Goal: Task Accomplishment & Management: Manage account settings

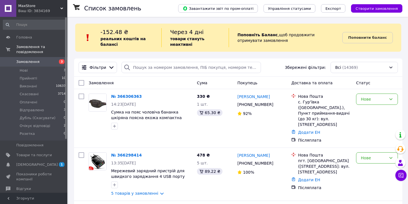
click at [356, 72] on div "Всі (14369)" at bounding box center [364, 67] width 67 height 11
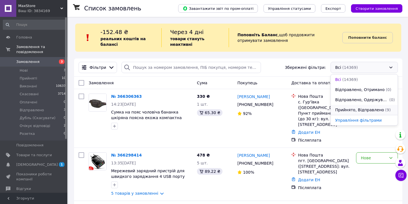
click at [367, 112] on span "Прийнято, Відправлено" at bounding box center [360, 110] width 49 height 6
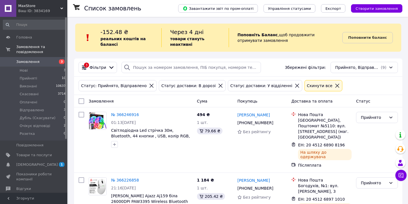
click at [84, 99] on input "checkbox" at bounding box center [82, 101] width 6 height 6
checkbox input "true"
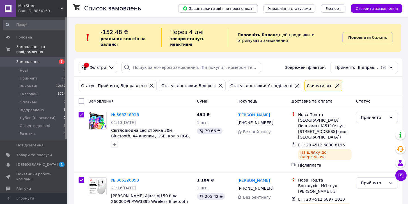
checkbox input "true"
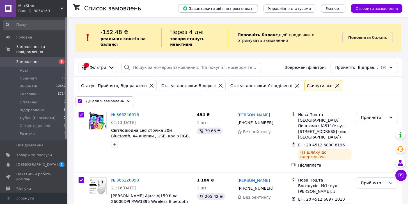
click at [99, 99] on span "Дії для 9 замовлень" at bounding box center [105, 101] width 38 height 6
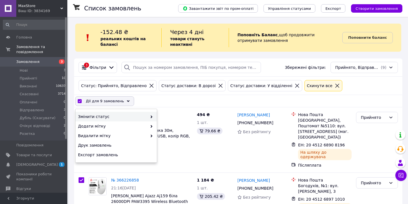
click at [97, 115] on span "Змінити статус" at bounding box center [112, 117] width 69 height 6
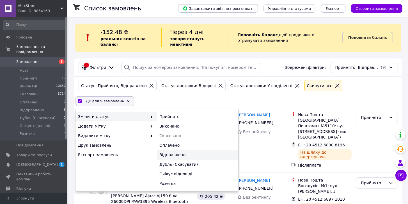
click at [173, 156] on div "Відправлено" at bounding box center [197, 155] width 81 height 10
checkbox input "false"
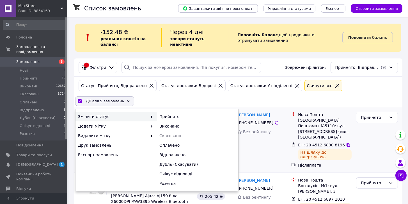
checkbox input "false"
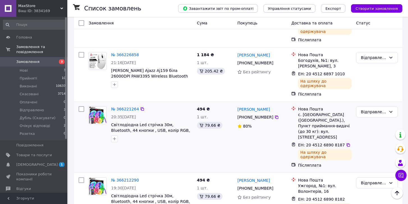
scroll to position [117, 0]
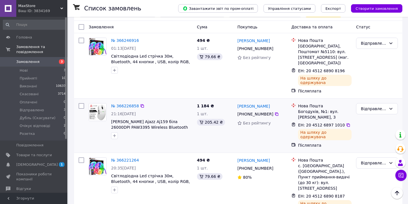
drag, startPoint x: 99, startPoint y: 100, endPoint x: 105, endPoint y: 100, distance: 5.6
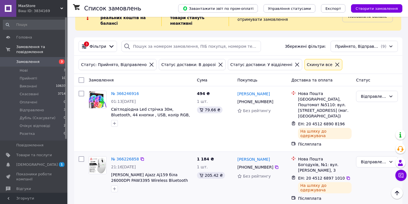
scroll to position [10, 0]
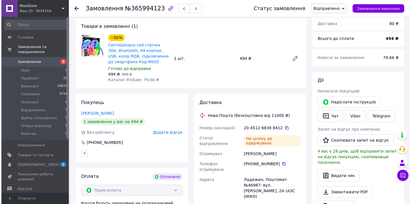
scroll to position [107, 0]
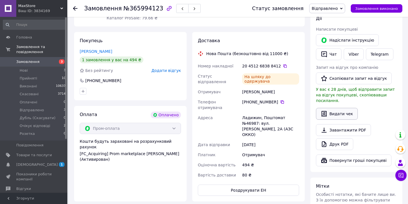
click at [339, 110] on button "Видати чек" at bounding box center [337, 114] width 42 height 12
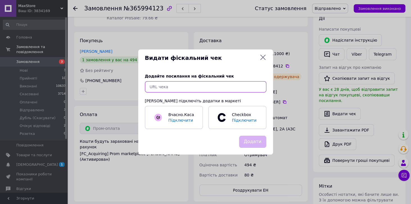
click at [211, 83] on input "text" at bounding box center [205, 86] width 121 height 11
paste input "https://kasa.vchasno.ua/check-viewer/0Yiw_L2JzCU"
type input "https://kasa.vchasno.ua/check-viewer/0Yiw_L2JzCU"
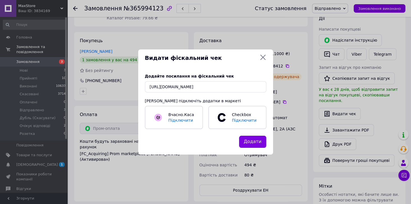
drag, startPoint x: 255, startPoint y: 143, endPoint x: 312, endPoint y: 124, distance: 60.3
click at [255, 143] on button "Додати" at bounding box center [252, 142] width 27 height 12
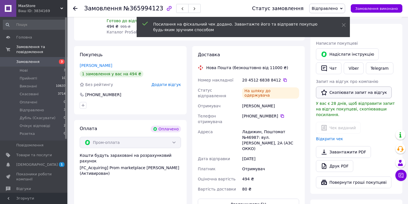
scroll to position [85, 0]
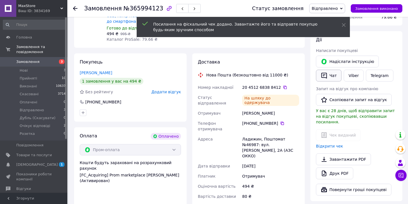
click at [331, 72] on button "Чат" at bounding box center [329, 76] width 26 height 12
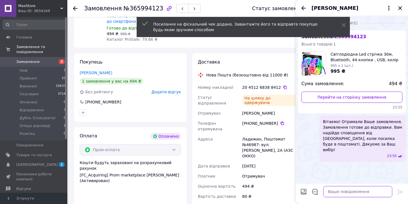
click at [364, 191] on textarea at bounding box center [358, 191] width 69 height 11
paste textarea "https://kasa.vchasno.ua/check-viewer/0Yiw_L2JzCU"
type textarea "https://kasa.vchasno.ua/check-viewer/0Yiw_L2JzCU"
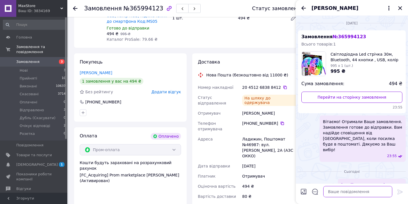
scroll to position [85, 0]
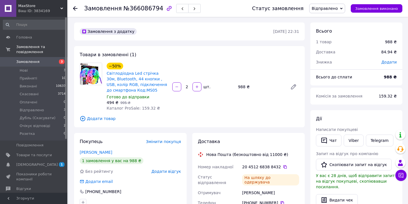
drag, startPoint x: 280, startPoint y: 167, endPoint x: 278, endPoint y: 170, distance: 3.5
click at [283, 167] on icon at bounding box center [285, 167] width 4 height 4
click at [341, 194] on button "Видати чек" at bounding box center [337, 200] width 42 height 12
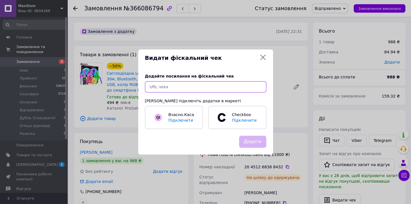
click at [219, 87] on input "text" at bounding box center [205, 86] width 121 height 11
paste input "https://kasa.vchasno.ua/check-viewer/H9ixPiK0r38"
type input "https://kasa.vchasno.ua/check-viewer/H9ixPiK0r38"
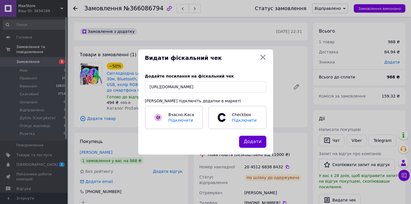
click at [255, 143] on button "Додати" at bounding box center [252, 142] width 27 height 12
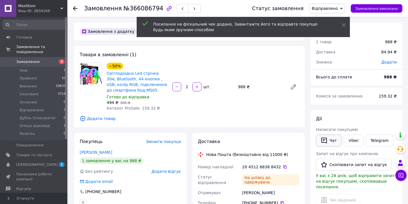
click at [328, 140] on button "Чат" at bounding box center [329, 141] width 26 height 12
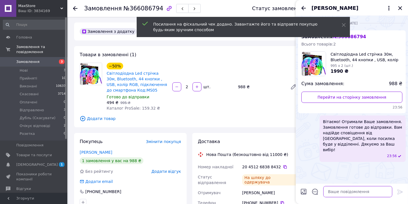
click at [364, 191] on textarea at bounding box center [358, 191] width 69 height 11
paste textarea "https://kasa.vchasno.ua/check-viewer/H9ixPiK0r38"
type textarea "https://kasa.vchasno.ua/check-viewer/H9ixPiK0r38"
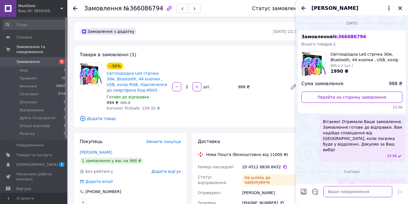
scroll to position [85, 0]
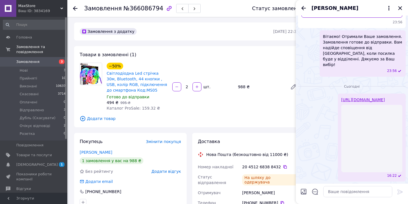
click at [291, 60] on div "Товари в замовленні (1) −50% Світлодіодна Led стрічка 30м, Bluetooth, 44 кнопки…" at bounding box center [189, 86] width 231 height 81
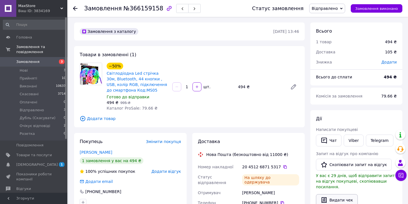
click at [336, 194] on button "Видати чек" at bounding box center [337, 200] width 42 height 12
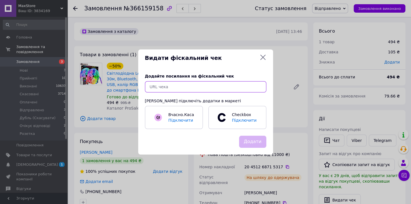
click at [246, 88] on input "text" at bounding box center [205, 86] width 121 height 11
paste input "[URL][DOMAIN_NAME]"
type input "[URL][DOMAIN_NAME]"
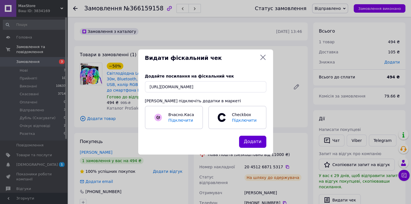
click at [256, 146] on button "Додати" at bounding box center [252, 142] width 27 height 12
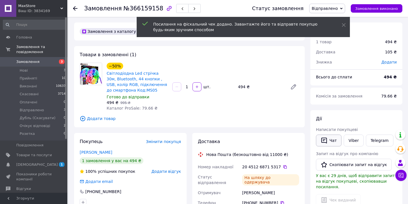
click at [330, 139] on button "Чат" at bounding box center [329, 141] width 26 height 12
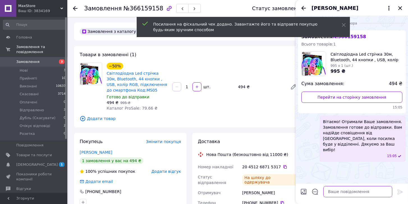
click at [354, 193] on textarea at bounding box center [358, 191] width 69 height 11
paste textarea "https://kasa.vchasno.ua/check-viewer/7p46fU2m1Wk"
type textarea "https://kasa.vchasno.ua/check-viewer/7p46fU2m1Wk"
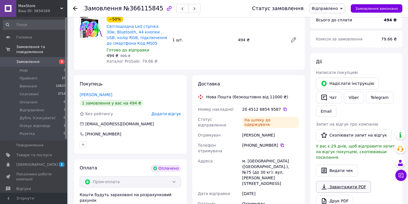
scroll to position [85, 0]
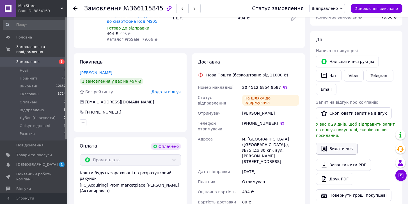
click at [339, 143] on button "Видати чек" at bounding box center [337, 149] width 42 height 12
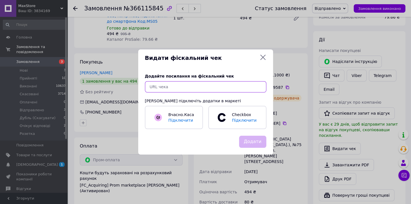
click at [217, 88] on input "text" at bounding box center [205, 86] width 121 height 11
paste input "[URL][DOMAIN_NAME]"
type input "[URL][DOMAIN_NAME]"
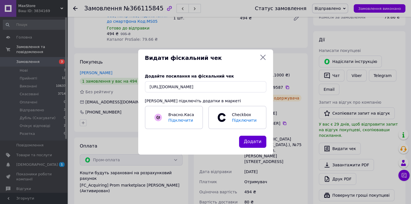
click at [251, 145] on button "Додати" at bounding box center [252, 142] width 27 height 12
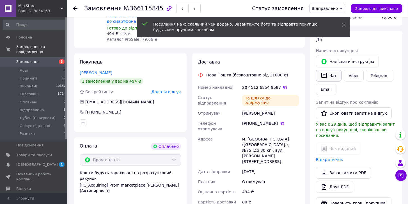
click at [329, 74] on button "Чат" at bounding box center [329, 76] width 26 height 12
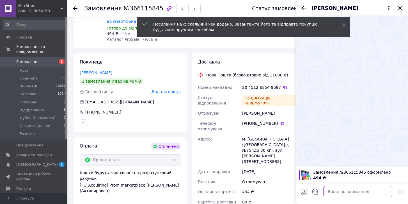
click at [364, 192] on textarea at bounding box center [358, 191] width 69 height 11
paste textarea "[URL][DOMAIN_NAME]"
type textarea "[URL][DOMAIN_NAME]"
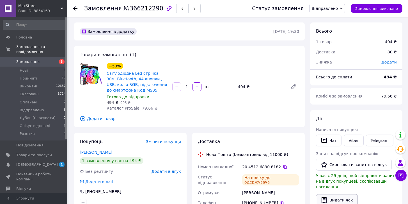
click at [328, 194] on button "Видати чек" at bounding box center [337, 200] width 42 height 12
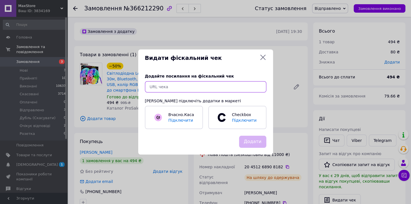
click at [225, 84] on input "text" at bounding box center [205, 86] width 121 height 11
paste input "https://kasa.vchasno.ua/check-viewer/WOx_s1qjT1s"
type input "https://kasa.vchasno.ua/check-viewer/WOx_s1qjT1s"
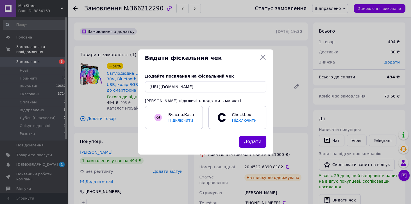
click at [253, 139] on button "Додати" at bounding box center [252, 142] width 27 height 12
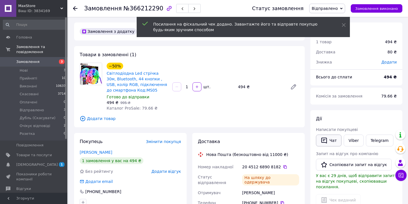
click at [333, 138] on button "Чат" at bounding box center [329, 141] width 26 height 12
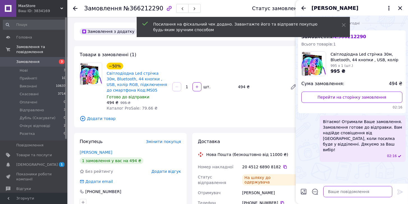
click at [376, 192] on textarea at bounding box center [358, 191] width 69 height 11
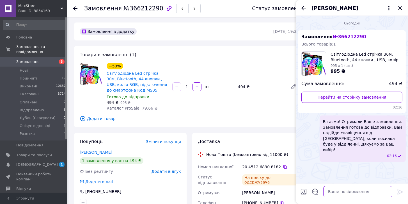
paste textarea "https://kasa.vchasno.ua/check-viewer/WOx_s1qjT1s"
type textarea "https://kasa.vchasno.ua/check-viewer/WOx_s1qjT1s"
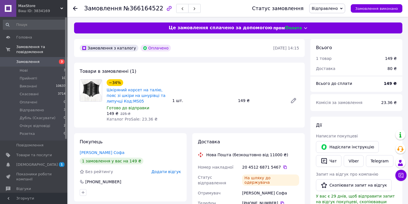
scroll to position [64, 0]
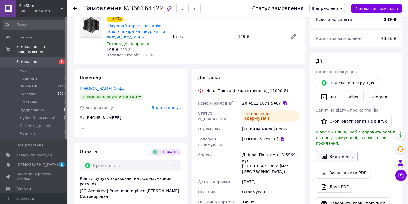
click at [339, 151] on button "Видати чек" at bounding box center [337, 157] width 42 height 12
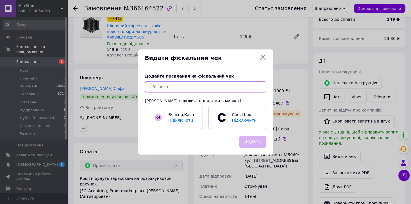
click at [246, 87] on input "text" at bounding box center [205, 86] width 121 height 11
paste input "https://kasa.vchasno.ua/check-viewer/Nx55tO7pgUU"
type input "https://kasa.vchasno.ua/check-viewer/Nx55tO7pgUU"
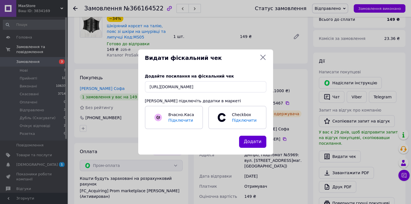
click at [254, 142] on button "Додати" at bounding box center [252, 142] width 27 height 12
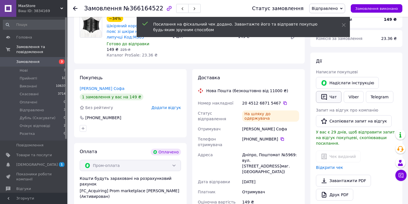
click at [332, 96] on button "Чат" at bounding box center [329, 97] width 26 height 12
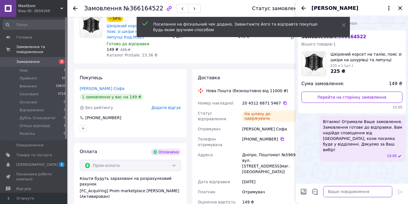
click at [361, 188] on textarea at bounding box center [358, 191] width 69 height 11
paste textarea "https://kasa.vchasno.ua/check-viewer/Nx55tO7pgUU"
type textarea "https://kasa.vchasno.ua/check-viewer/Nx55tO7pgUU"
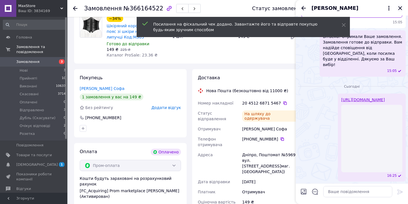
click at [400, 9] on icon "Закрити" at bounding box center [400, 8] width 7 height 7
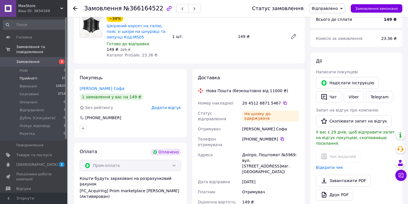
click at [60, 74] on li "Прийняті 10" at bounding box center [34, 78] width 69 height 8
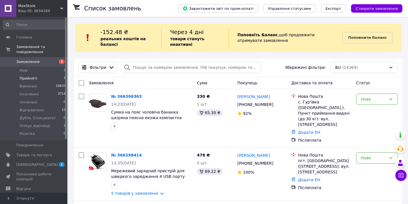
click at [50, 76] on li "Прийняті 1" at bounding box center [34, 78] width 69 height 8
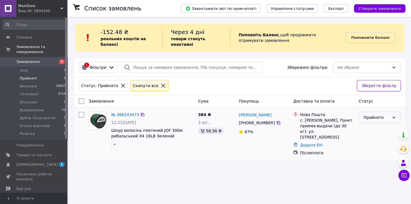
click at [382, 117] on div "Прийнято" at bounding box center [377, 117] width 26 height 6
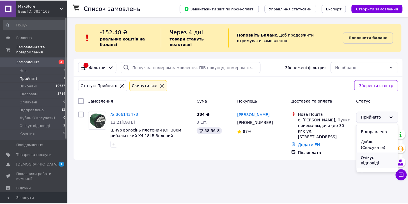
scroll to position [28, 0]
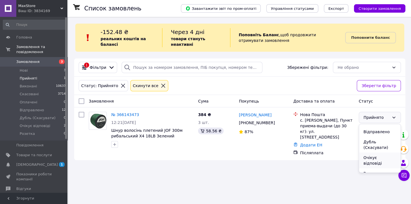
click at [379, 160] on li "Очікує відповіді" at bounding box center [380, 161] width 42 height 16
click at [55, 122] on li "Очікує відповіді 2" at bounding box center [34, 126] width 69 height 8
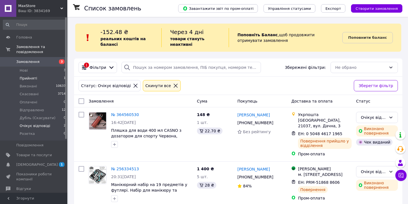
click at [55, 75] on li "Прийняті 1" at bounding box center [34, 78] width 69 height 8
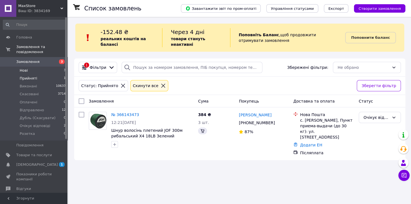
click at [53, 67] on li "Нові 3" at bounding box center [34, 71] width 69 height 8
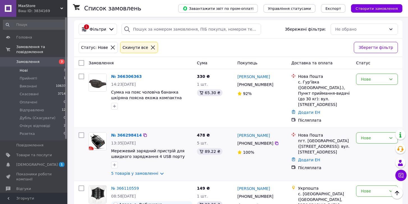
scroll to position [36, 0]
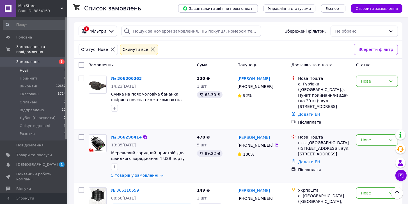
click at [142, 173] on link "5 товарів у замовленні" at bounding box center [134, 175] width 47 height 4
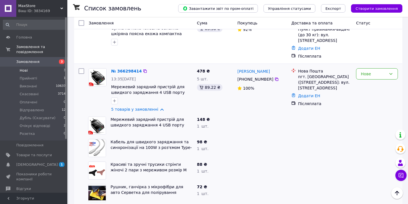
scroll to position [58, 0]
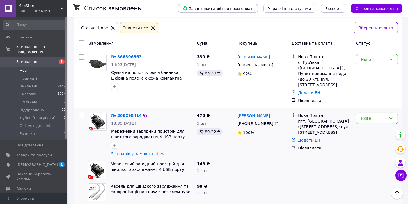
click at [135, 113] on link "№ 366298414" at bounding box center [126, 115] width 31 height 4
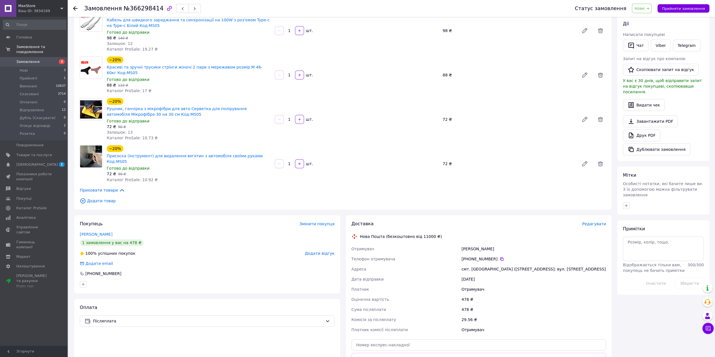
scroll to position [172, 0]
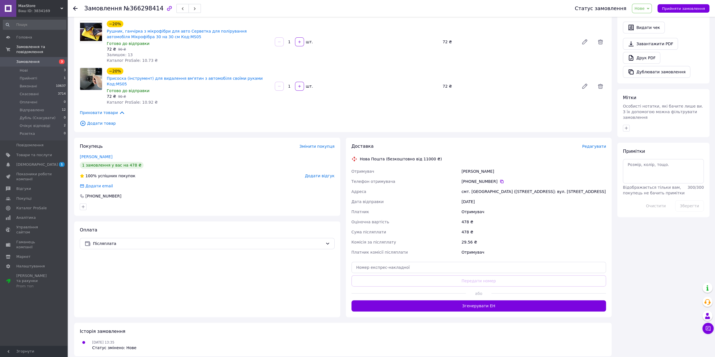
click at [408, 204] on div at bounding box center [548, 294] width 115 height 14
click at [408, 204] on button "Згенерувати ЕН" at bounding box center [478, 305] width 255 height 11
click at [408, 10] on span "Нове" at bounding box center [639, 8] width 10 height 4
click at [408, 18] on li "Прийнято" at bounding box center [653, 19] width 42 height 8
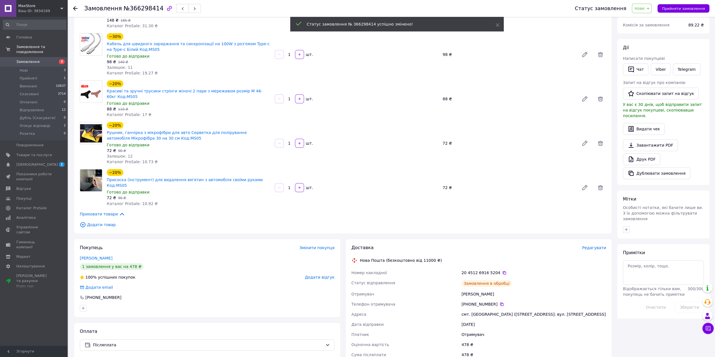
scroll to position [60, 0]
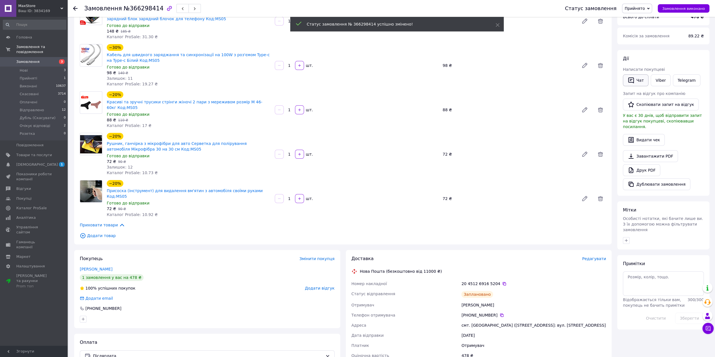
click at [408, 74] on button "Чат" at bounding box center [636, 80] width 26 height 12
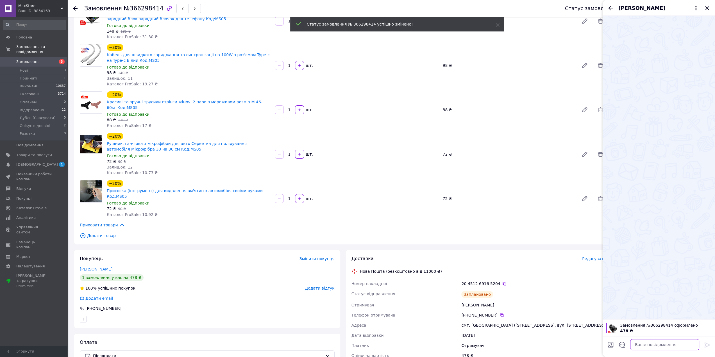
click at [408, 204] on textarea at bounding box center [664, 344] width 69 height 11
paste textarea "Вітаємо! Отримали Ваше замовлення. Замовлення готове до відправки. Вам надійде …"
type textarea "Вітаємо! Отримали Ваше замовлення. Замовлення готове до відправки. Вам надійде …"
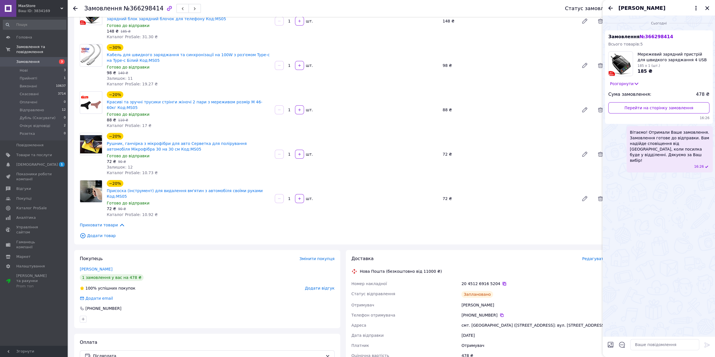
click at [408, 204] on icon at bounding box center [504, 283] width 3 height 3
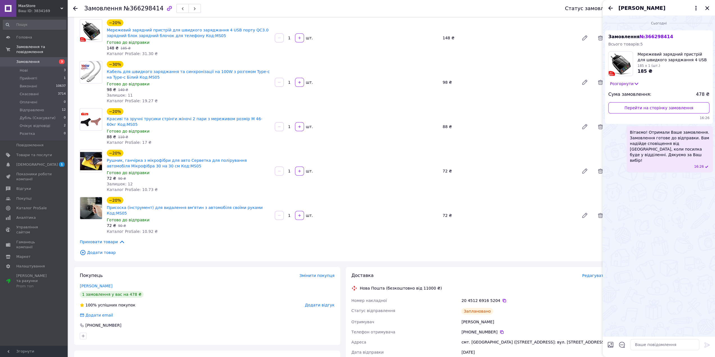
scroll to position [22, 0]
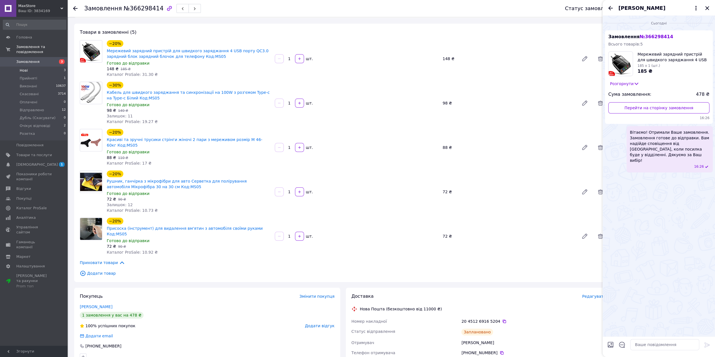
click at [52, 67] on li "Нові 3" at bounding box center [34, 71] width 69 height 8
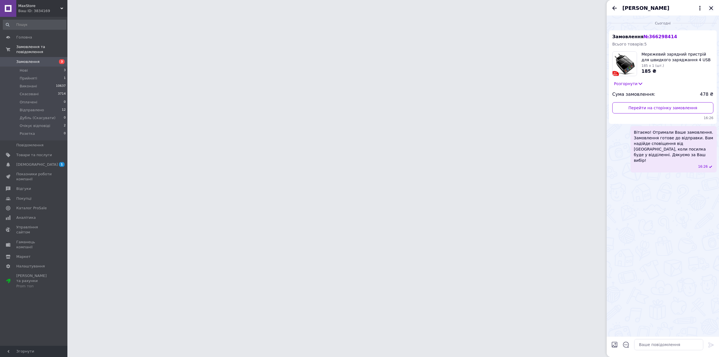
click at [408, 9] on icon "Закрити" at bounding box center [711, 8] width 7 height 7
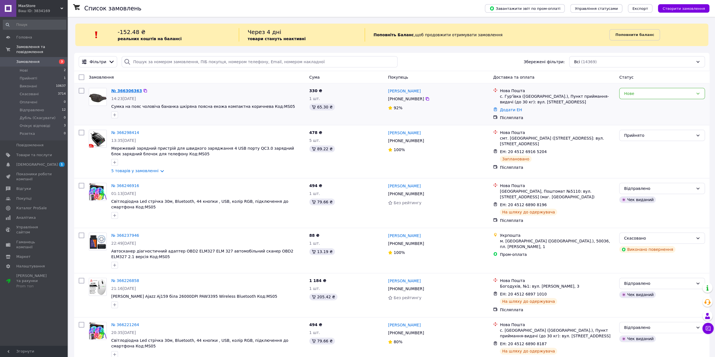
click at [127, 89] on link "№ 366306363" at bounding box center [126, 90] width 31 height 4
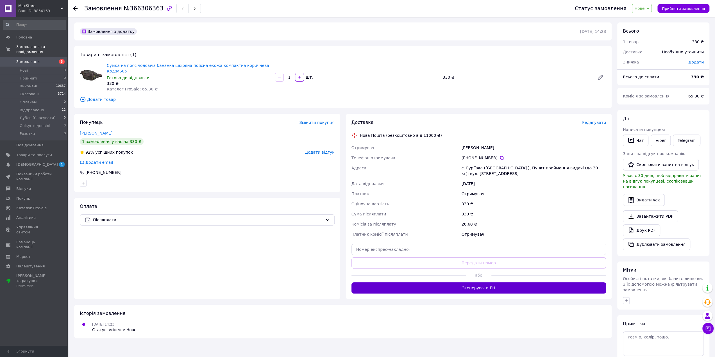
click at [408, 204] on button "Згенерувати ЕН" at bounding box center [478, 287] width 255 height 11
click at [408, 9] on span "Нове" at bounding box center [639, 8] width 10 height 4
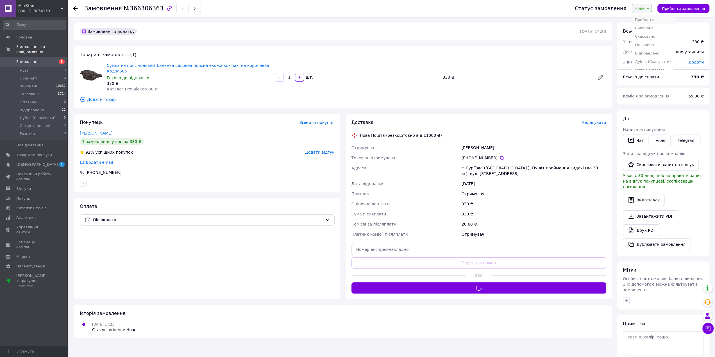
click at [408, 20] on li "Прийнято" at bounding box center [653, 19] width 42 height 8
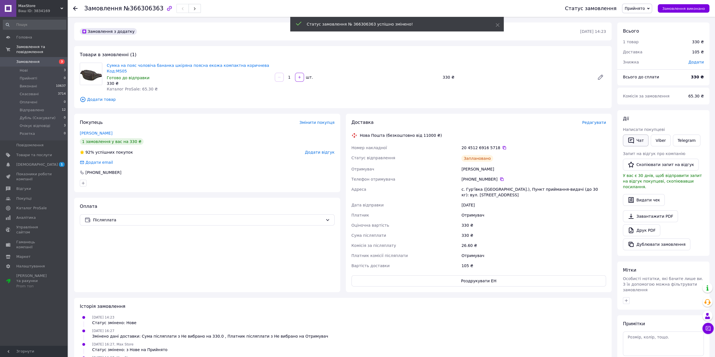
click at [408, 145] on button "Чат" at bounding box center [636, 141] width 26 height 12
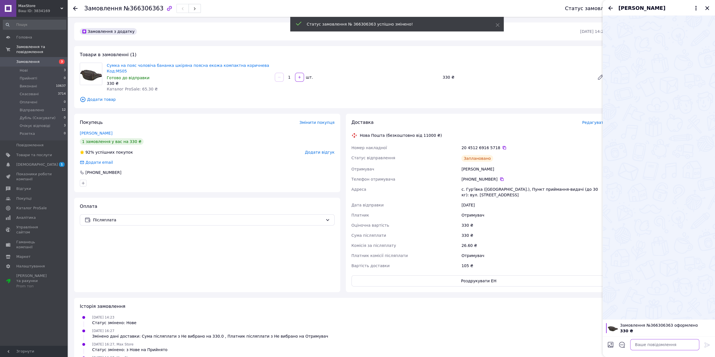
click at [408, 204] on textarea at bounding box center [664, 344] width 69 height 11
paste textarea "Вітаємо! Отримали Ваше замовлення. Замовлення готове до відправки. Вам надійде …"
type textarea "Вітаємо! Отримали Ваше замовлення. Замовлення готове до відправки. Вам надійде …"
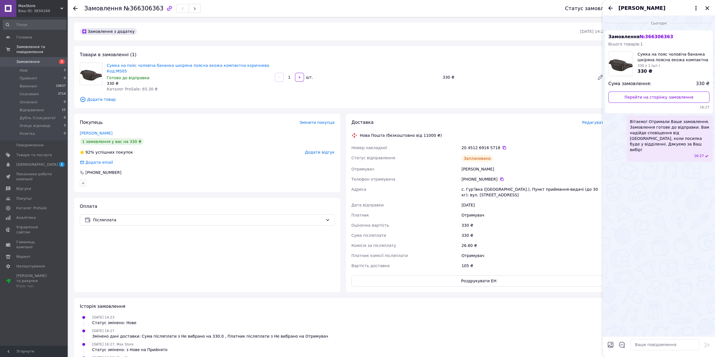
click at [408, 145] on div "20 4512 6916 5718" at bounding box center [533, 148] width 145 height 6
drag, startPoint x: 498, startPoint y: 143, endPoint x: 504, endPoint y: 143, distance: 5.3
click at [408, 146] on icon at bounding box center [504, 148] width 4 height 4
click at [55, 59] on span "3" at bounding box center [59, 61] width 15 height 5
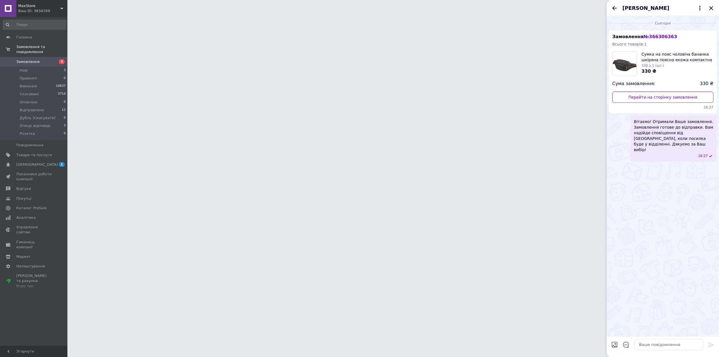
click at [408, 9] on icon "Закрити" at bounding box center [711, 8] width 7 height 7
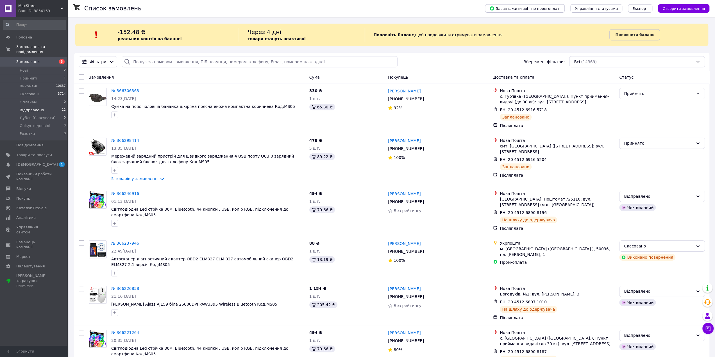
click at [51, 106] on li "Відправлено 12" at bounding box center [34, 110] width 69 height 8
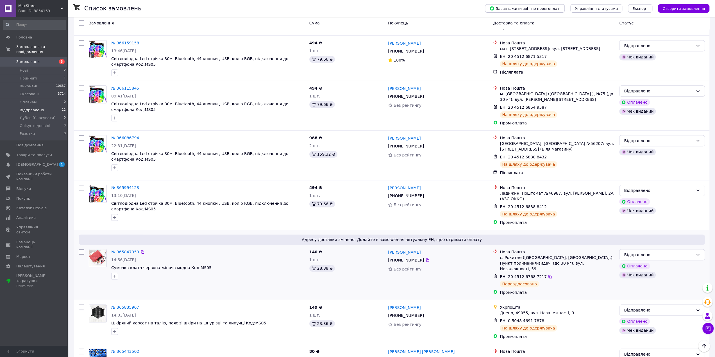
scroll to position [307, 0]
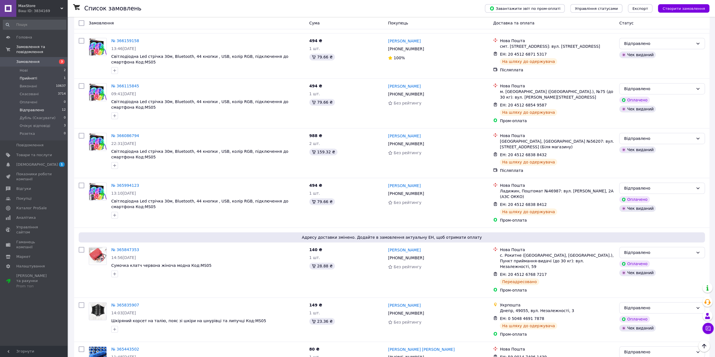
click at [42, 74] on li "Прийняті 1" at bounding box center [34, 78] width 69 height 8
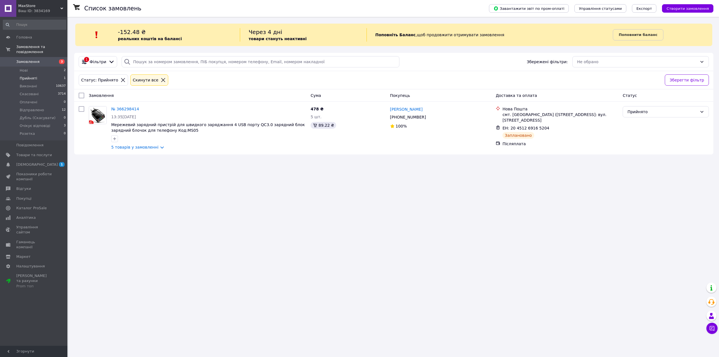
click at [45, 57] on link "Замовлення 3" at bounding box center [34, 62] width 69 height 10
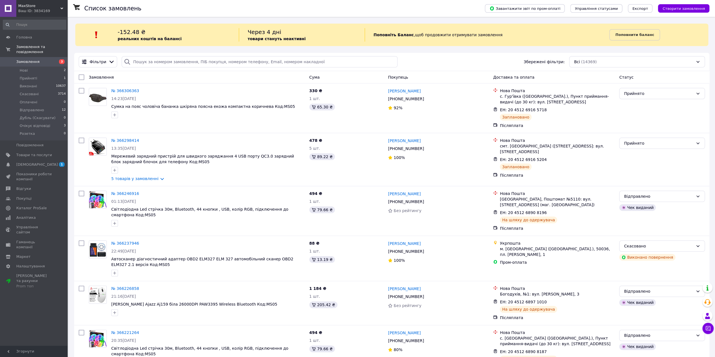
click at [45, 59] on span "Замовлення" at bounding box center [34, 61] width 36 height 5
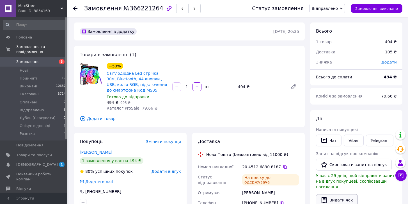
click at [340, 195] on button "Видати чек" at bounding box center [337, 200] width 42 height 12
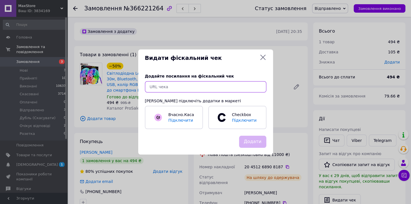
click at [210, 87] on input "text" at bounding box center [205, 86] width 121 height 11
paste input "[URL][DOMAIN_NAME]"
type input "https://kasa.vchasno.ua/check-viewer/H7O_SFaZME4"
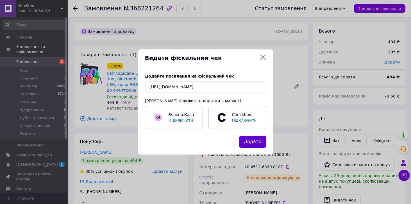
click at [256, 139] on button "Додати" at bounding box center [252, 142] width 27 height 12
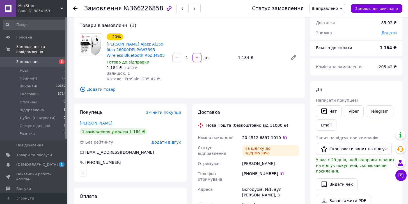
scroll to position [64, 0]
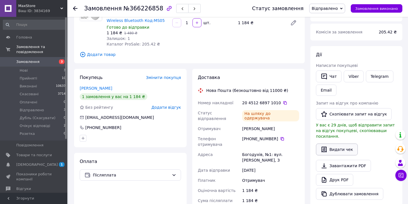
click at [335, 144] on button "Видати чек" at bounding box center [337, 150] width 42 height 12
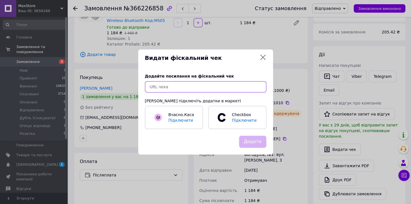
click at [219, 87] on input "text" at bounding box center [205, 86] width 121 height 11
paste input "[URL][DOMAIN_NAME]"
type input "https://kasa.vchasno.ua/check-viewer/ZhpagAGBfyA"
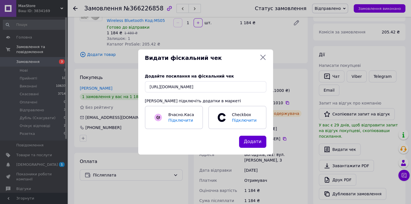
click at [250, 139] on button "Додати" at bounding box center [252, 142] width 27 height 12
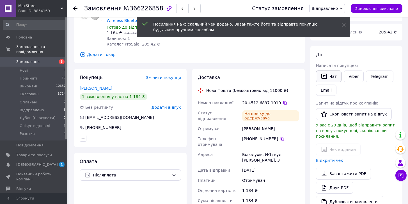
click at [326, 76] on icon "button" at bounding box center [324, 76] width 7 height 7
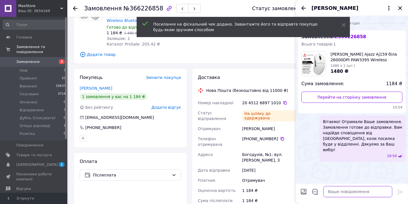
click at [362, 195] on textarea at bounding box center [358, 191] width 69 height 11
paste textarea "https://kasa.vchasno.ua/check-viewer/ZhpagAGBfyA"
type textarea "https://kasa.vchasno.ua/check-viewer/ZhpagAGBfyA"
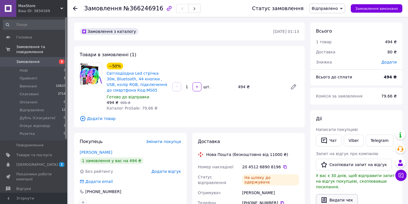
click at [333, 194] on button "Видати чек" at bounding box center [337, 200] width 42 height 12
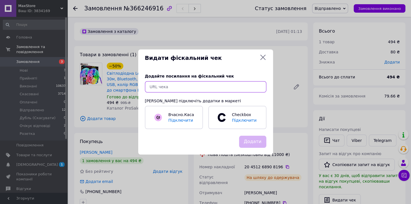
click at [227, 89] on input "text" at bounding box center [205, 86] width 121 height 11
paste input "[URL][DOMAIN_NAME]"
type input "[URL][DOMAIN_NAME]"
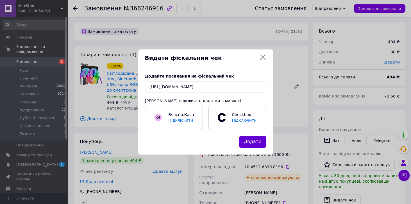
click at [246, 144] on button "Додати" at bounding box center [252, 142] width 27 height 12
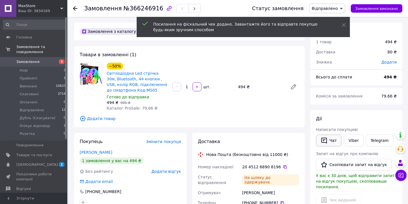
click at [333, 143] on button "Чат" at bounding box center [329, 141] width 26 height 12
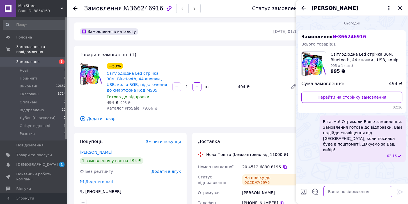
click at [351, 191] on textarea at bounding box center [358, 191] width 69 height 11
paste textarea "[URL][DOMAIN_NAME]"
type textarea "[URL][DOMAIN_NAME]"
